Goal: Information Seeking & Learning: Learn about a topic

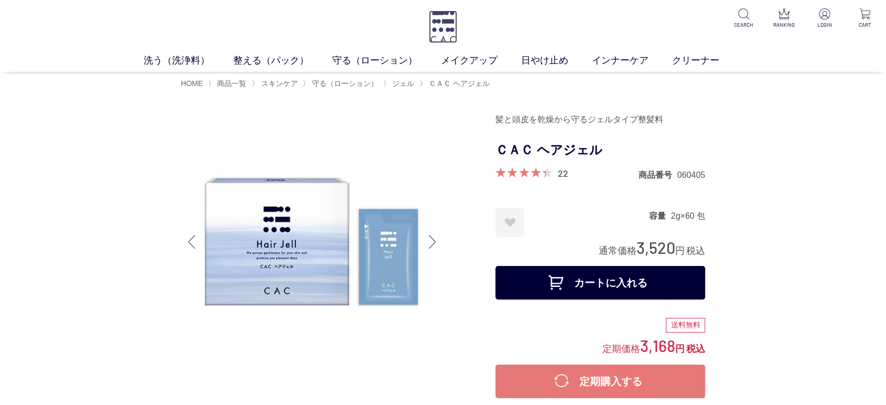
click at [453, 33] on img at bounding box center [443, 26] width 28 height 33
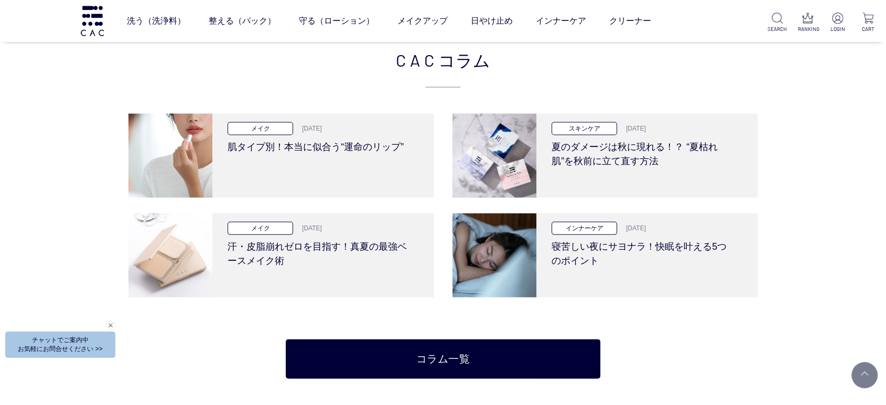
scroll to position [2039, 0]
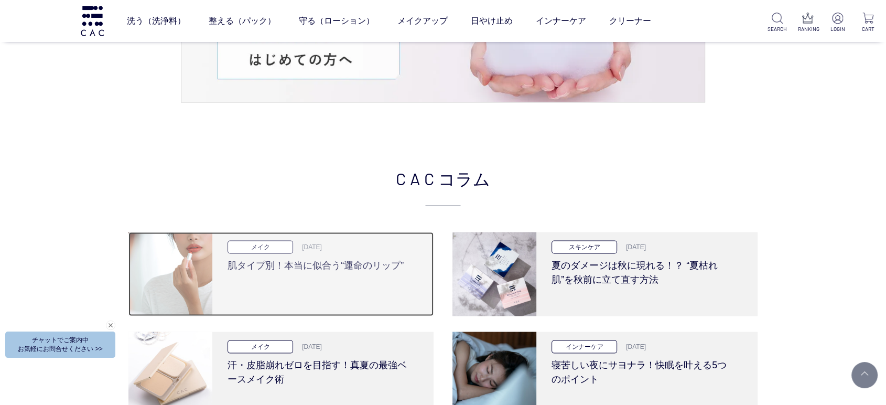
click at [339, 251] on div "メイク [DATE]" at bounding box center [319, 247] width 183 height 13
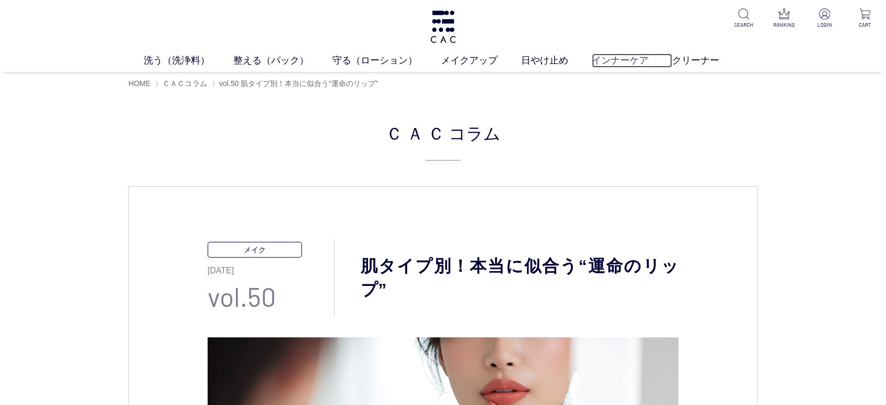
click at [633, 56] on link "インナーケア" at bounding box center [632, 61] width 80 height 14
